Goal: Transaction & Acquisition: Subscribe to service/newsletter

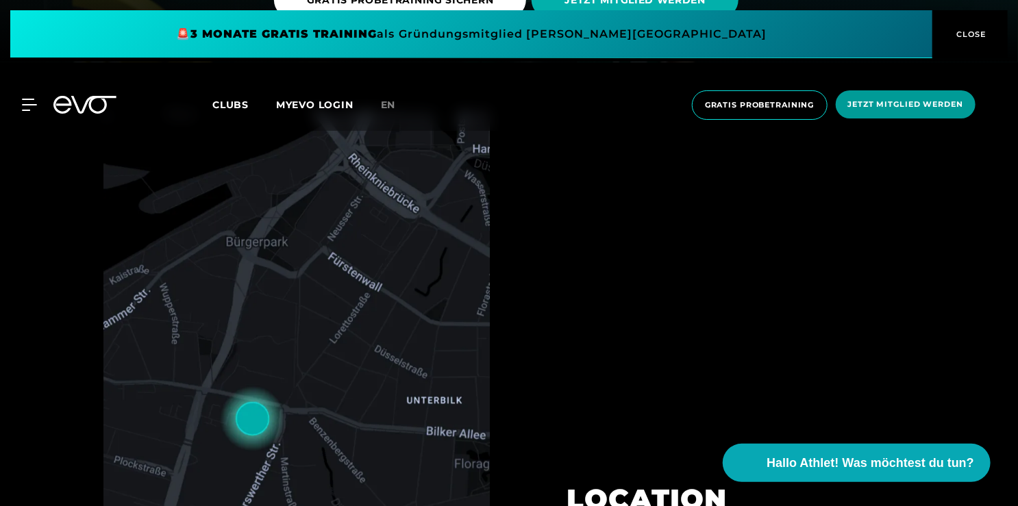
click at [922, 116] on span "Jetzt Mitglied werden" at bounding box center [905, 104] width 140 height 28
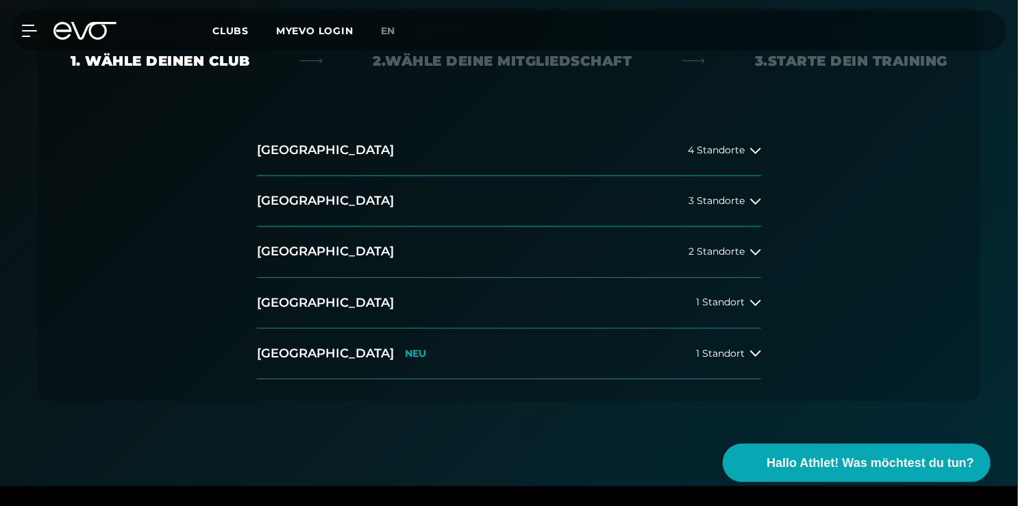
scroll to position [296, 0]
click at [442, 255] on button "Düsseldorf 2 Standorte" at bounding box center [509, 251] width 504 height 51
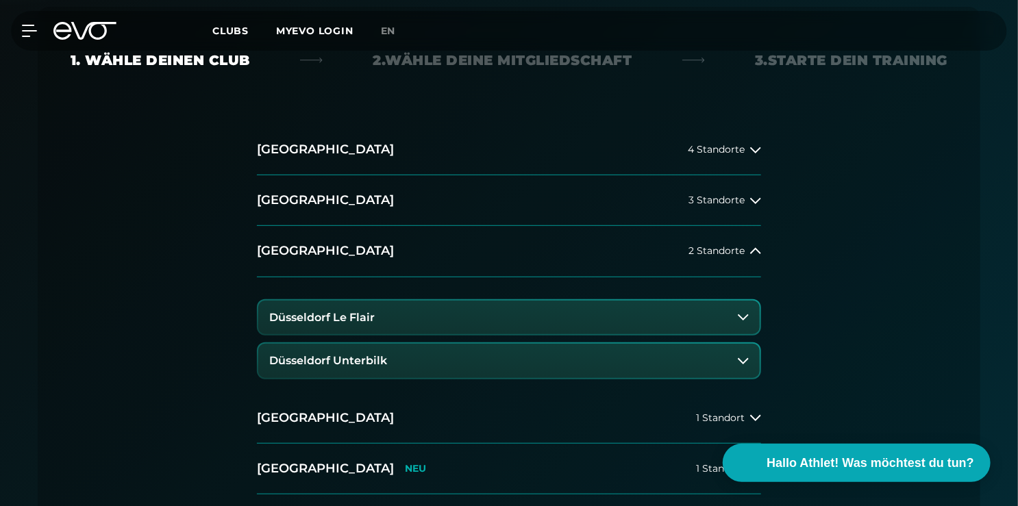
click at [413, 362] on button "Düsseldorf Unterbilk" at bounding box center [508, 361] width 501 height 34
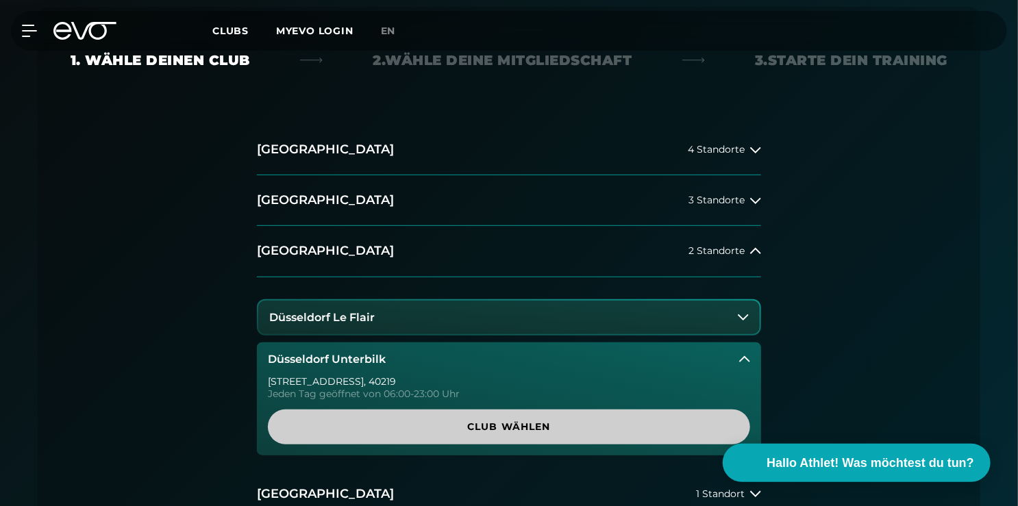
click at [420, 429] on span "Club wählen" at bounding box center [509, 427] width 416 height 14
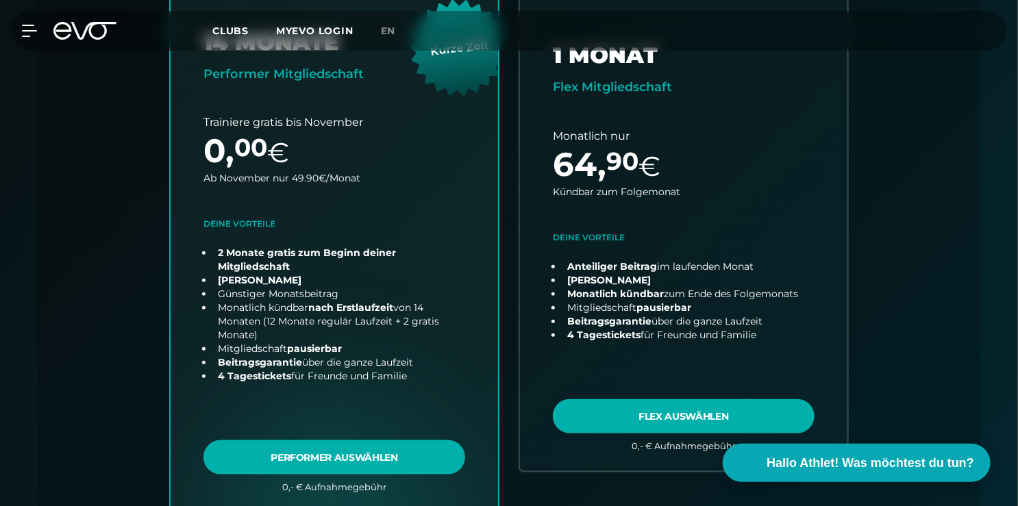
scroll to position [600, 0]
